Goal: Transaction & Acquisition: Purchase product/service

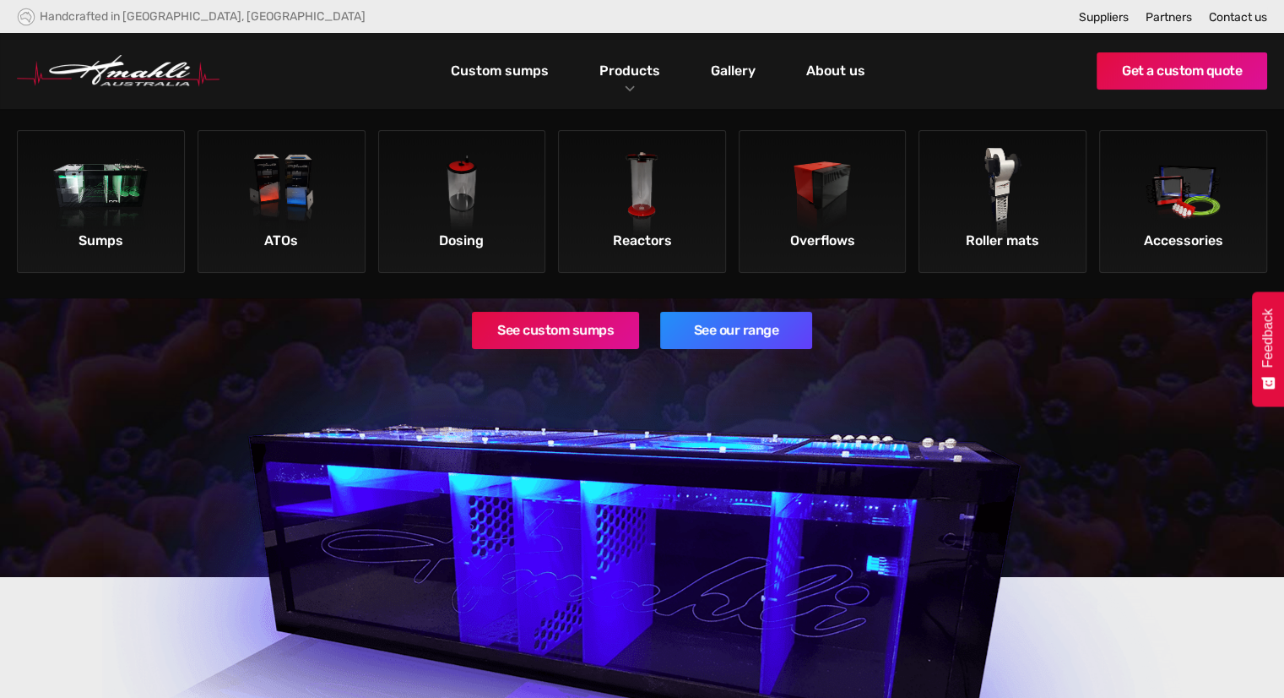
click at [642, 176] on img at bounding box center [642, 195] width 95 height 95
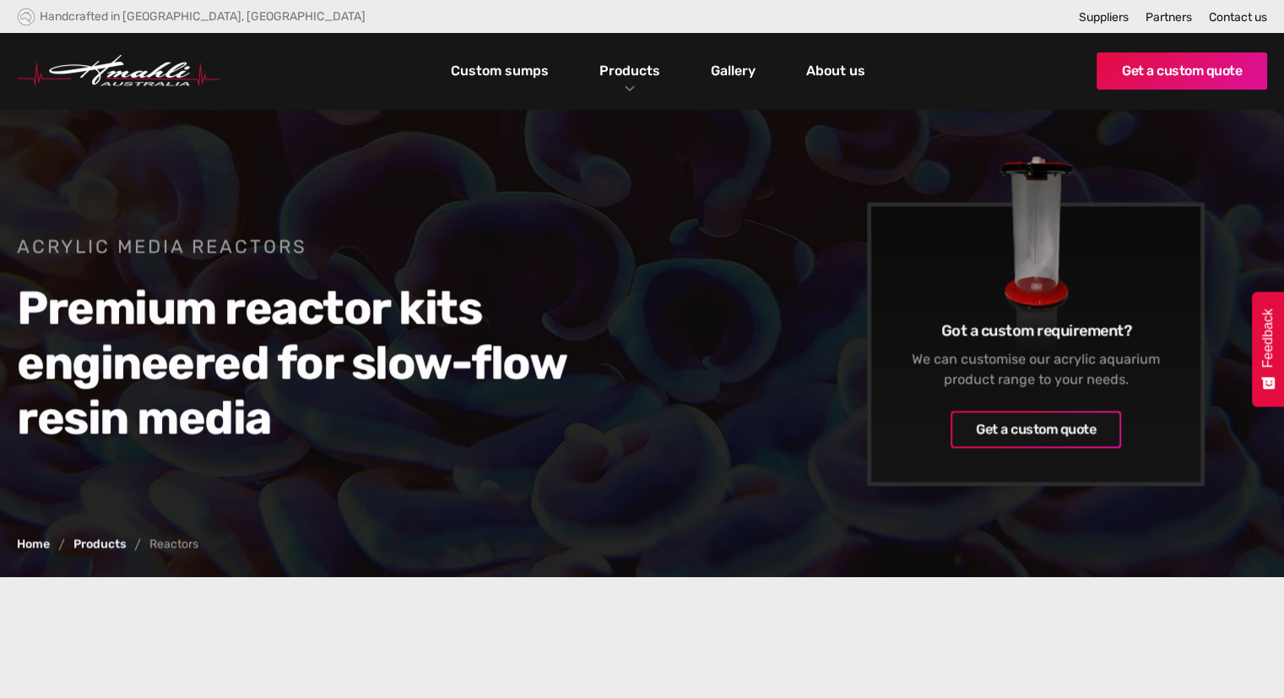
click at [721, 501] on div "Acrylic Media Reactors Premium reactor kits engineered for slow-flow resin medi…" at bounding box center [642, 351] width 1251 height 400
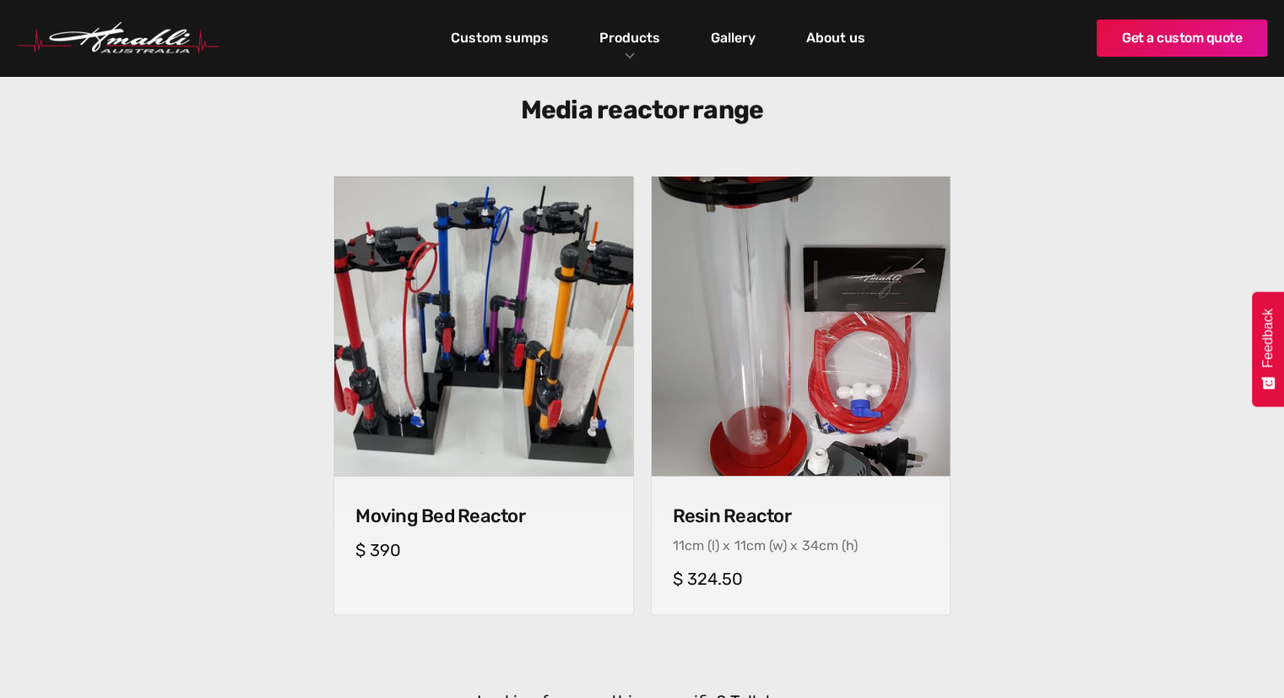
scroll to position [542, 0]
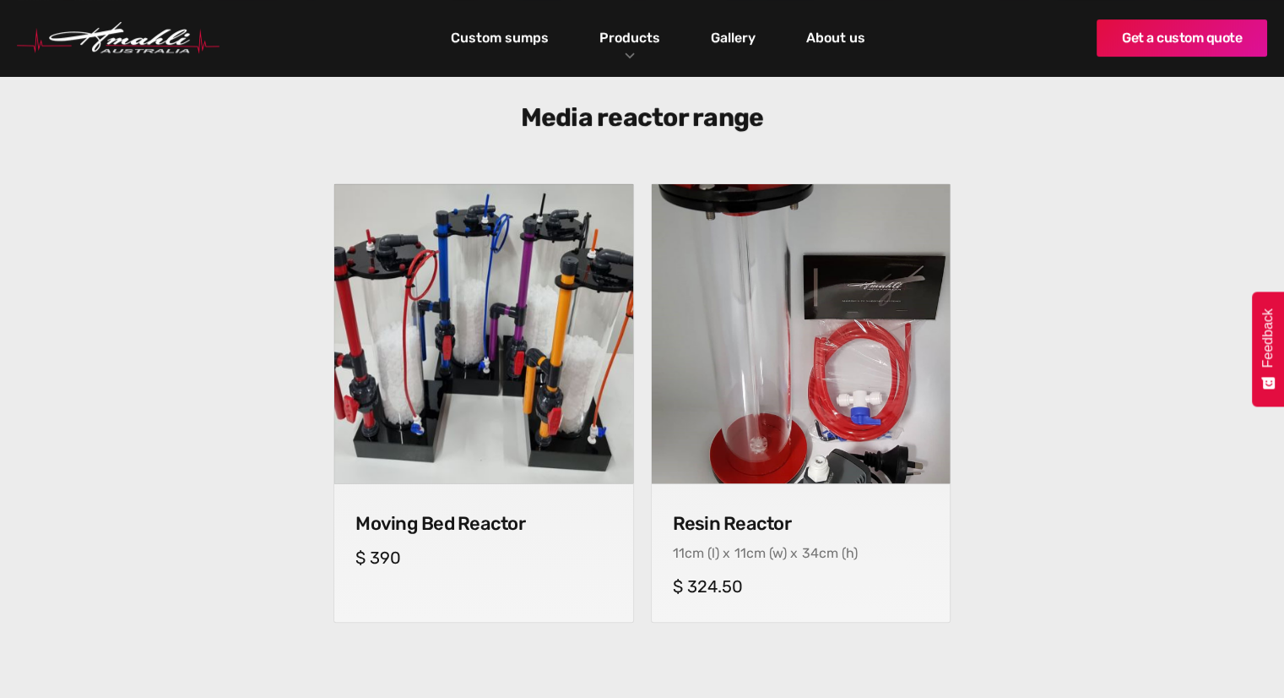
click at [183, 585] on div "Moving Bed Reactor cm (l) x cm (w) x cm (h) $ 390 Resin Reactor 11 cm (l) x 11 …" at bounding box center [642, 415] width 1268 height 464
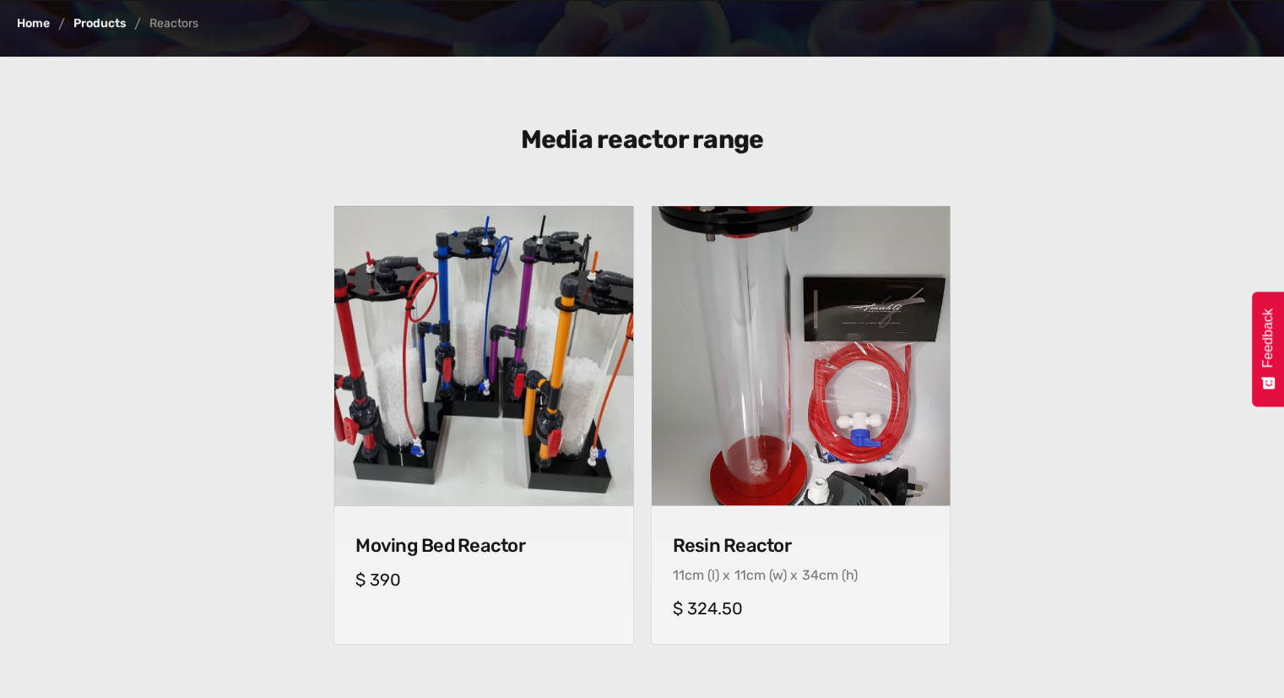
scroll to position [520, 0]
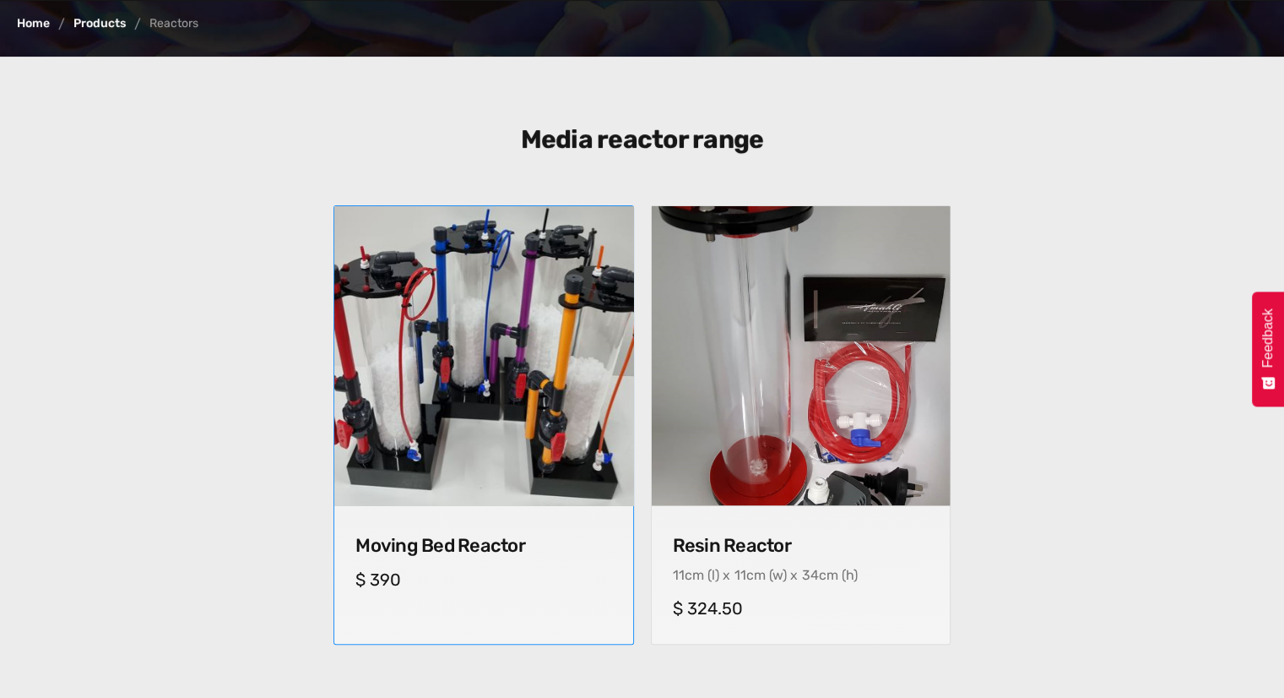
click at [454, 546] on h4 "Moving Bed Reactor" at bounding box center [484, 546] width 256 height 22
